Goal: Transaction & Acquisition: Purchase product/service

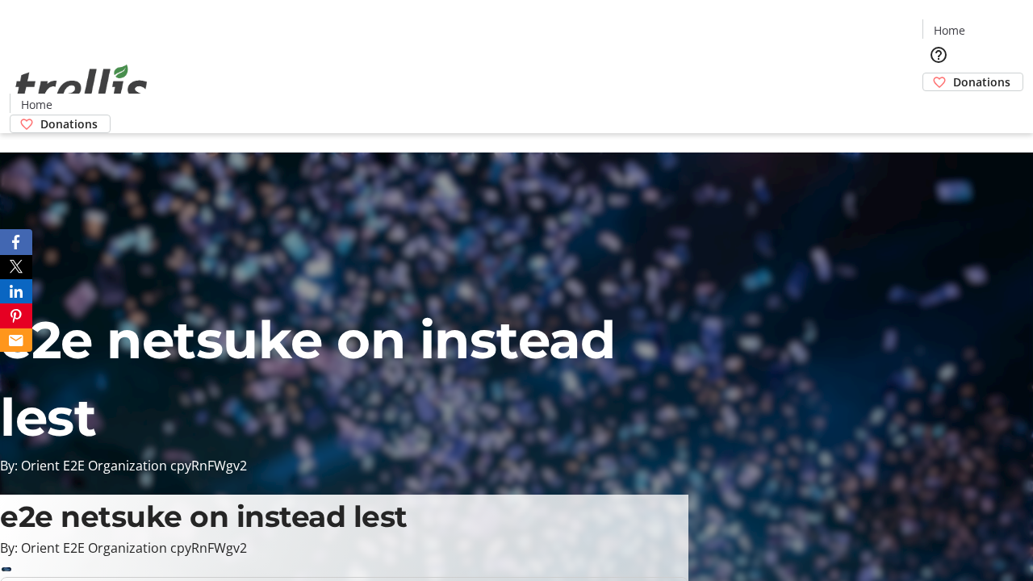
click at [953, 73] on span "Donations" at bounding box center [981, 81] width 57 height 17
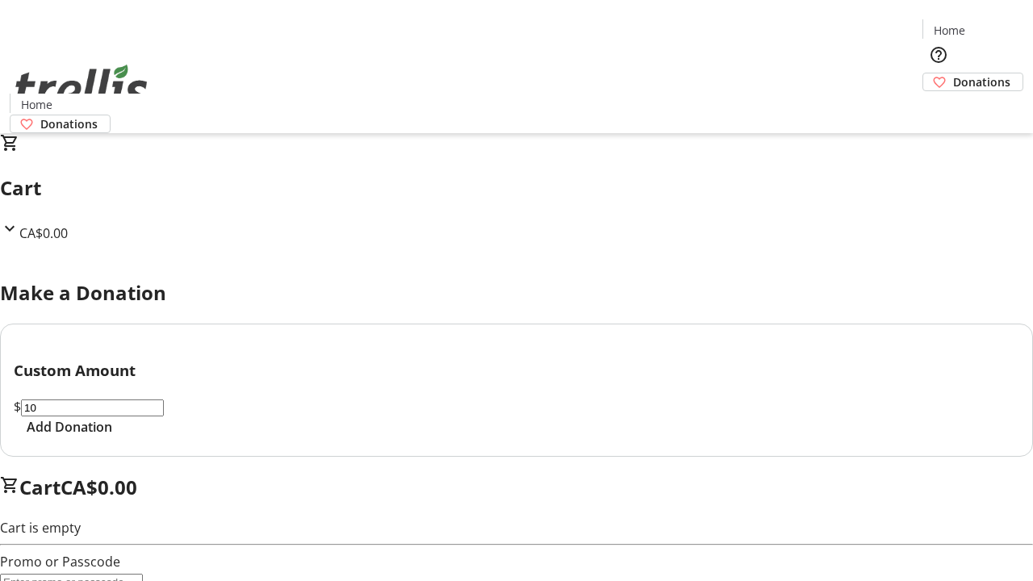
click at [112, 436] on span "Add Donation" at bounding box center [70, 426] width 86 height 19
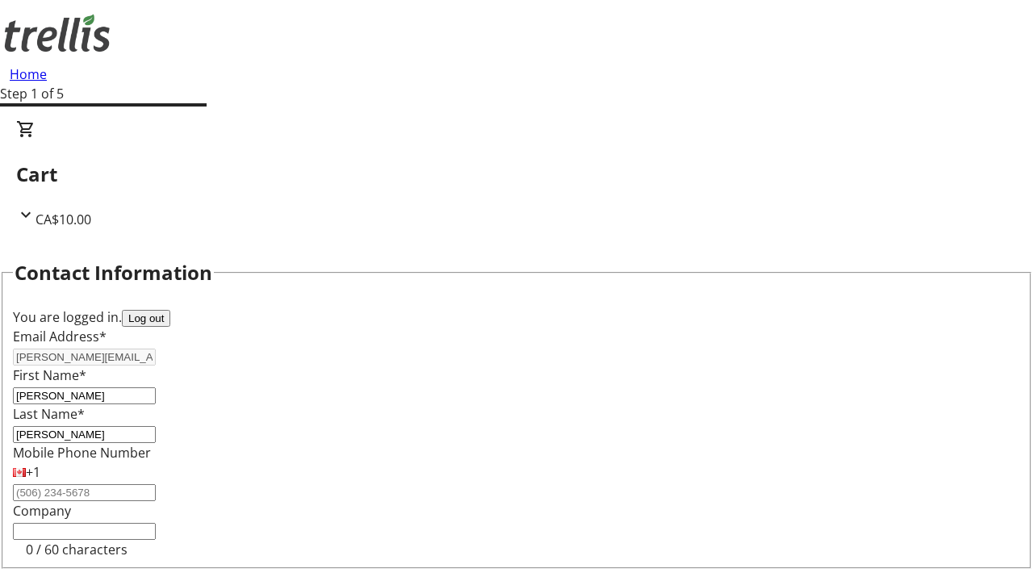
select select "CA"
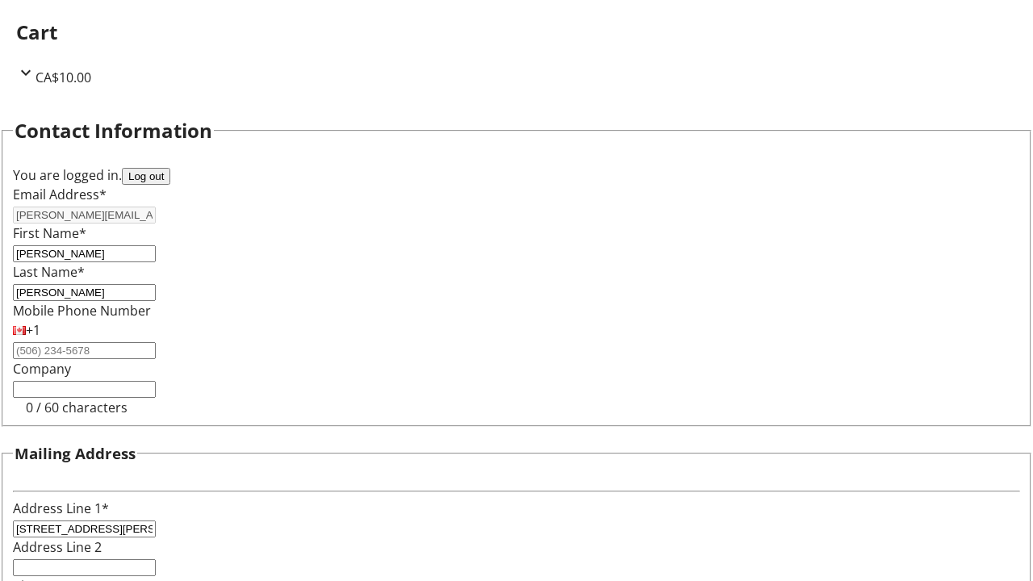
select select "BC"
type input "Kelowna"
type input "V1Y 0C2"
